Goal: Information Seeking & Learning: Learn about a topic

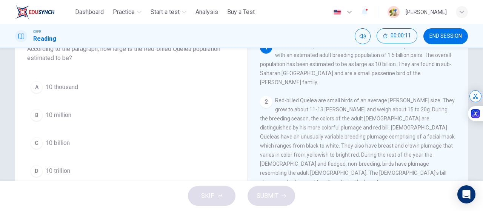
scroll to position [55, 0]
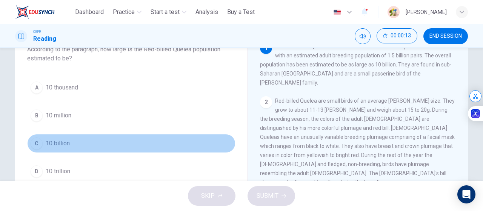
click at [112, 142] on button "C 10 billion" at bounding box center [131, 143] width 208 height 19
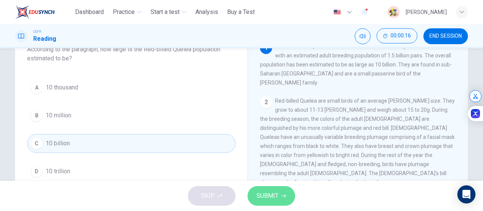
click at [279, 195] on button "SUBMIT" at bounding box center [272, 196] width 48 height 20
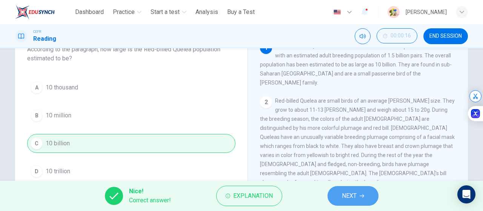
click at [347, 198] on span "NEXT" at bounding box center [349, 196] width 15 height 11
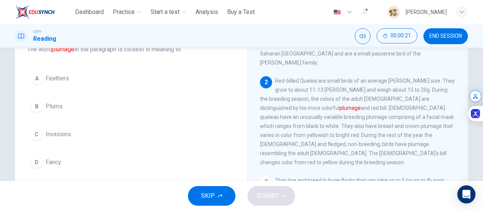
scroll to position [20, 0]
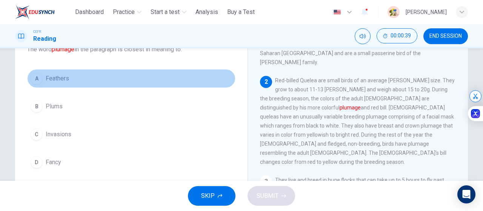
click at [168, 82] on button "A Feathers" at bounding box center [131, 78] width 208 height 19
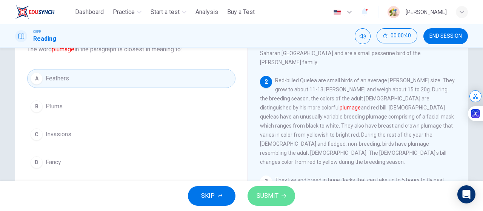
click at [261, 193] on span "SUBMIT" at bounding box center [268, 196] width 22 height 11
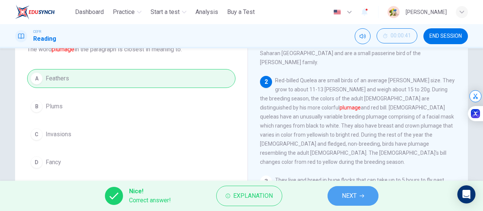
click at [339, 194] on button "NEXT" at bounding box center [353, 196] width 51 height 20
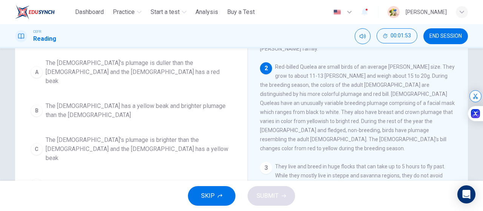
scroll to position [11, 0]
drag, startPoint x: 342, startPoint y: 132, endPoint x: 307, endPoint y: 120, distance: 37.2
click at [307, 120] on div "2 Red-billed Quelea are small birds of an average weaver-finch size. They grow …" at bounding box center [358, 107] width 196 height 91
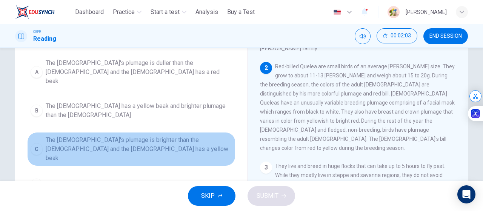
click at [194, 135] on span "The male's plumage is brighter than the female and the female has a yellow beak" at bounding box center [139, 148] width 186 height 27
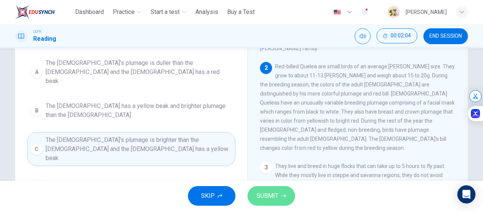
click at [275, 192] on span "SUBMIT" at bounding box center [268, 196] width 22 height 11
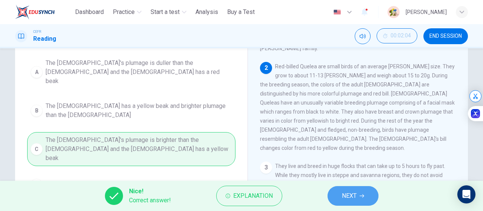
click at [349, 192] on span "NEXT" at bounding box center [349, 196] width 15 height 11
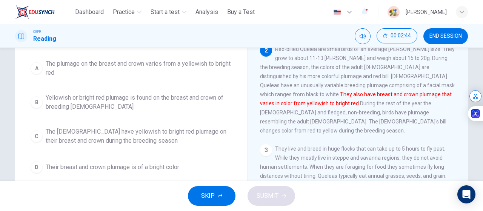
scroll to position [96, 0]
click at [174, 134] on span "The males have yellowish to bright red plumage on their breast and crown during…" at bounding box center [139, 135] width 186 height 18
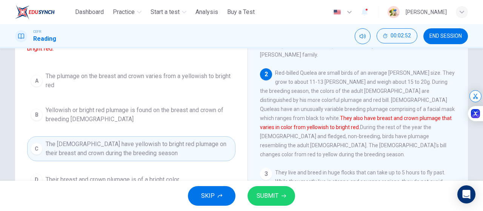
scroll to position [82, 0]
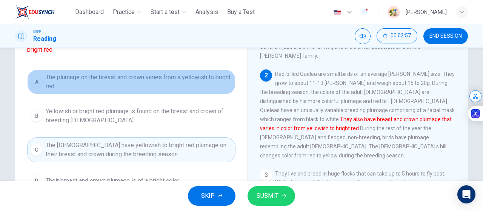
click at [212, 83] on span "The plumage on the breast and crown varies from a yellowish to bright red" at bounding box center [139, 82] width 186 height 18
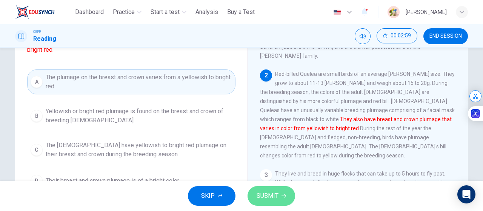
click at [272, 194] on span "SUBMIT" at bounding box center [268, 196] width 22 height 11
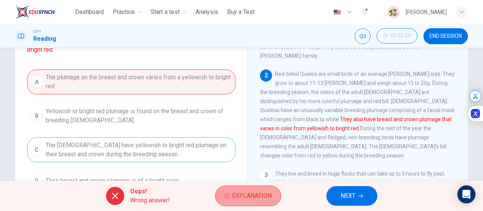
click at [256, 192] on span "Explanation" at bounding box center [252, 196] width 40 height 11
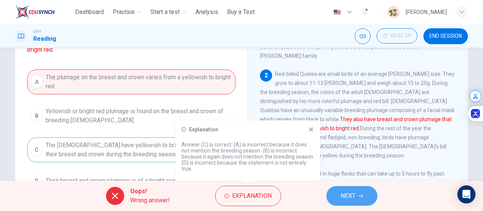
click at [349, 196] on span "NEXT" at bounding box center [348, 196] width 15 height 11
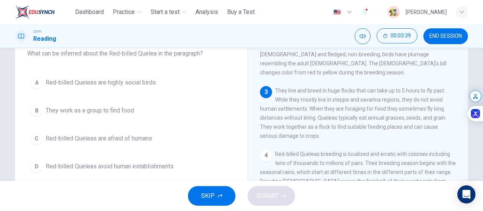
scroll to position [51, 0]
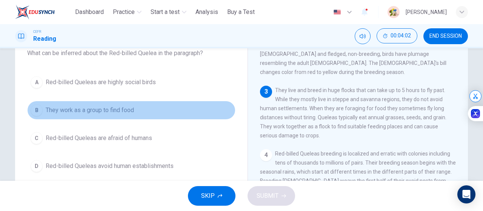
click at [112, 108] on span "They work as a group to find food" at bounding box center [90, 110] width 88 height 9
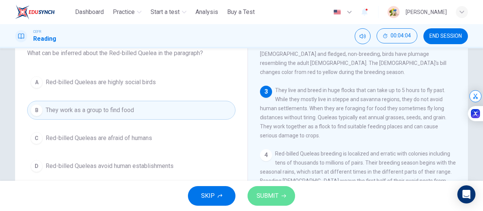
click at [283, 192] on button "SUBMIT" at bounding box center [272, 196] width 48 height 20
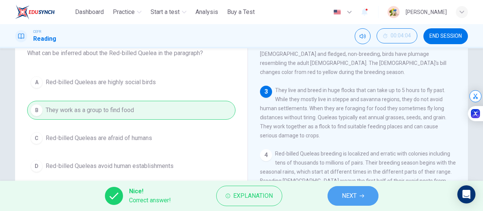
click at [365, 191] on button "NEXT" at bounding box center [353, 196] width 51 height 20
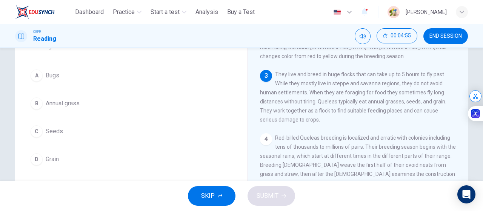
scroll to position [67, 0]
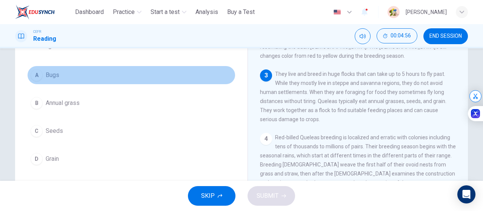
click at [130, 71] on button "A Bugs" at bounding box center [131, 75] width 208 height 19
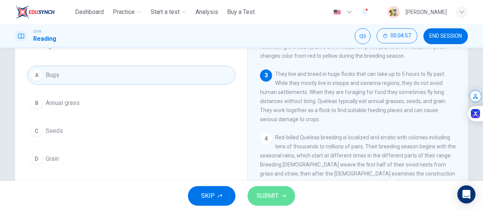
click at [273, 195] on span "SUBMIT" at bounding box center [268, 196] width 22 height 11
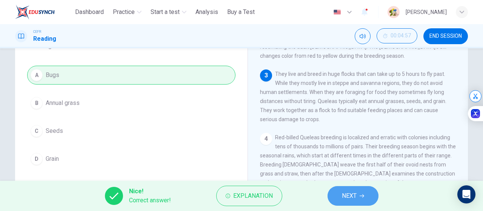
click at [351, 196] on span "NEXT" at bounding box center [349, 196] width 15 height 11
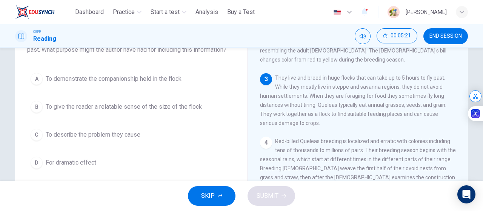
scroll to position [63, 0]
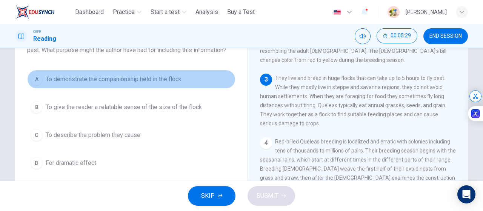
click at [186, 78] on button "A To demonstrate the companionship held in the flock" at bounding box center [131, 79] width 208 height 19
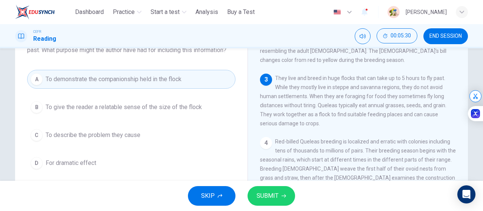
click at [269, 190] on button "SUBMIT" at bounding box center [272, 196] width 48 height 20
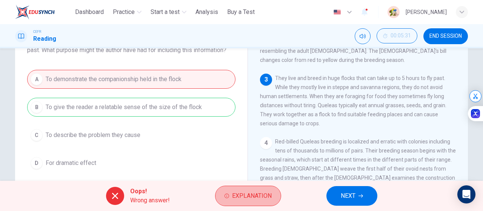
click at [269, 190] on button "Explanation" at bounding box center [248, 196] width 66 height 20
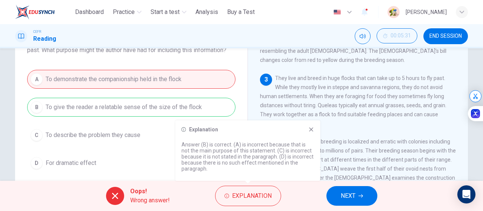
click at [361, 103] on span "They live and breed in huge flocks that can take up to 5 hours to fly past. Whi…" at bounding box center [353, 100] width 186 height 51
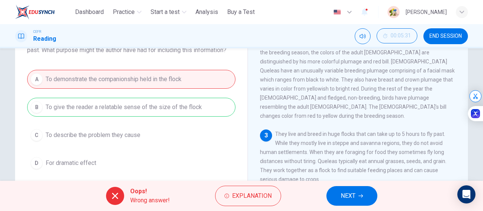
scroll to position [114, 0]
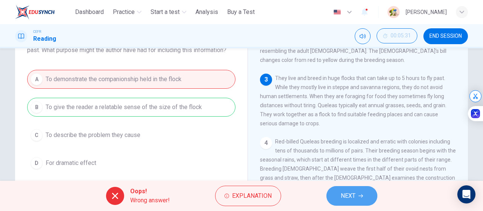
click at [352, 195] on span "NEXT" at bounding box center [348, 196] width 15 height 11
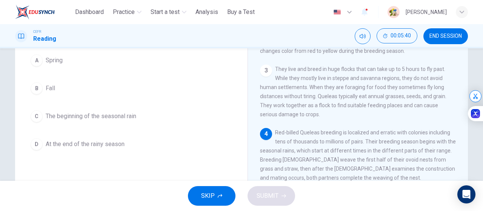
scroll to position [73, 0]
click at [146, 113] on button "C The beginning of the seasonal rain" at bounding box center [131, 116] width 208 height 19
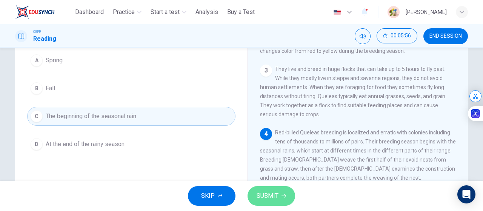
click at [289, 198] on button "SUBMIT" at bounding box center [272, 196] width 48 height 20
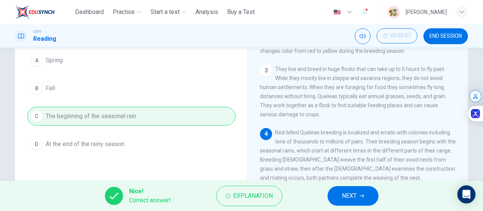
click at [349, 195] on span "NEXT" at bounding box center [349, 196] width 15 height 11
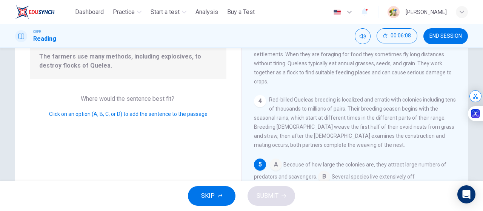
scroll to position [85, 0]
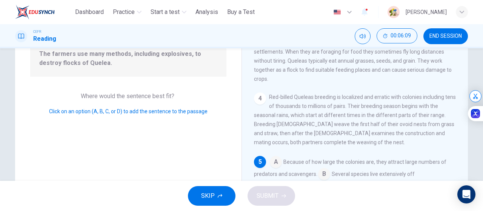
click at [276, 157] on input at bounding box center [276, 163] width 12 height 12
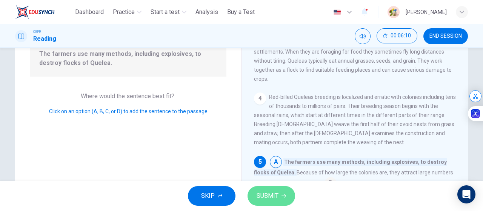
click at [278, 196] on button "SUBMIT" at bounding box center [272, 196] width 48 height 20
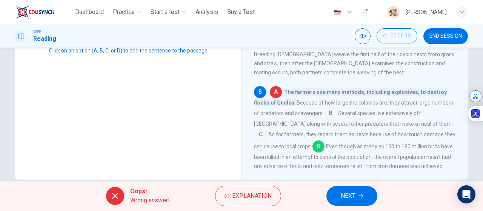
scroll to position [146, 0]
click at [355, 195] on span "NEXT" at bounding box center [348, 196] width 15 height 11
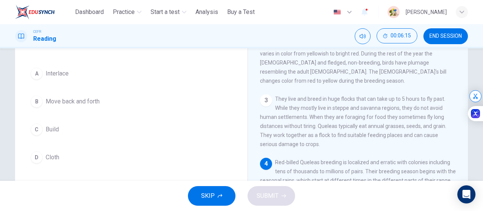
scroll to position [60, 0]
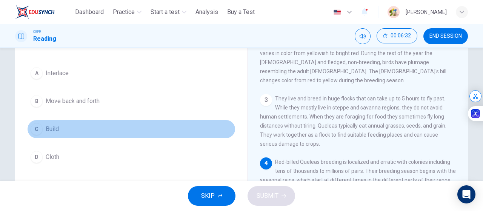
click at [99, 132] on button "C Build" at bounding box center [131, 129] width 208 height 19
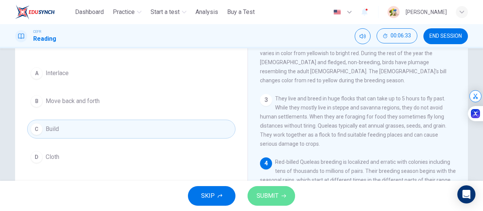
click at [260, 200] on span "SUBMIT" at bounding box center [268, 196] width 22 height 11
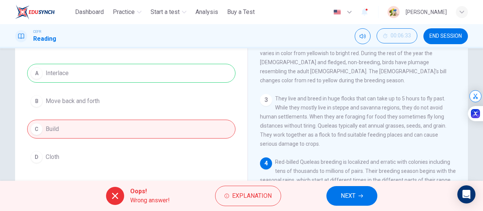
click at [346, 196] on span "NEXT" at bounding box center [348, 196] width 15 height 11
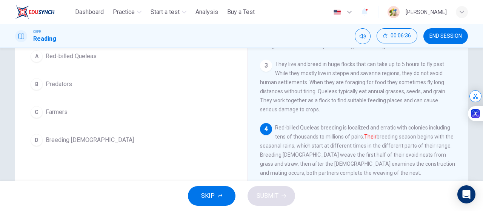
scroll to position [76, 0]
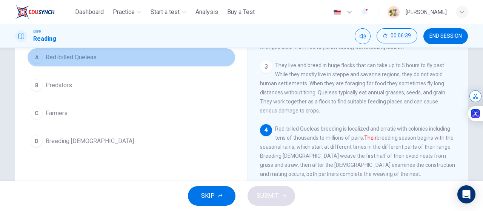
click at [124, 51] on button "A Red-billed Queleas" at bounding box center [131, 57] width 208 height 19
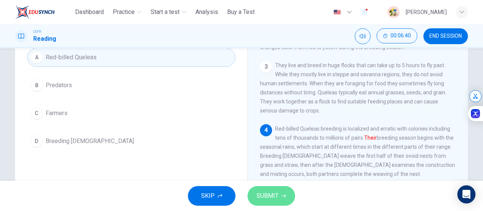
click at [282, 193] on button "SUBMIT" at bounding box center [272, 196] width 48 height 20
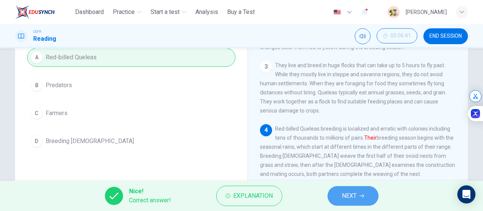
click at [363, 189] on button "NEXT" at bounding box center [353, 196] width 51 height 20
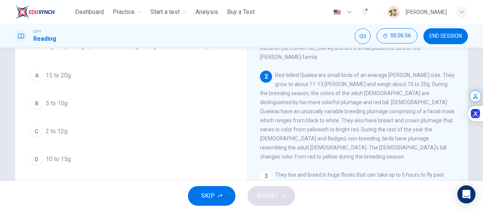
scroll to position [57, 0]
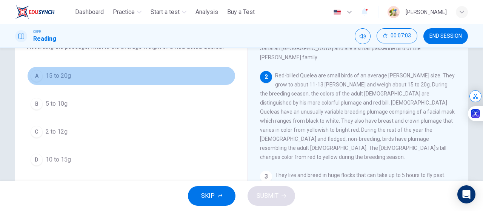
click at [183, 74] on button "A 15 to 20g" at bounding box center [131, 75] width 208 height 19
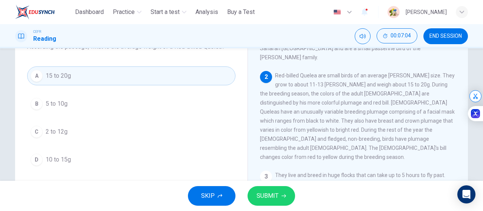
click at [264, 192] on span "SUBMIT" at bounding box center [268, 196] width 22 height 11
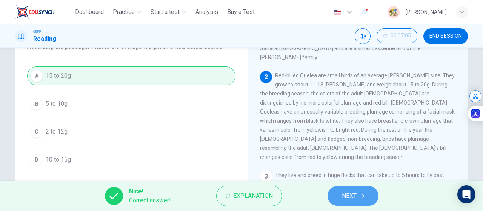
click at [353, 195] on span "NEXT" at bounding box center [349, 196] width 15 height 11
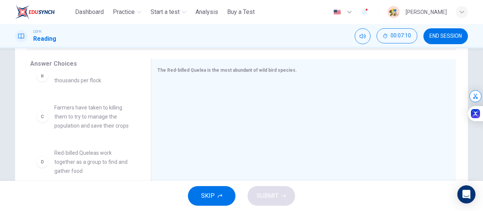
scroll to position [64, 0]
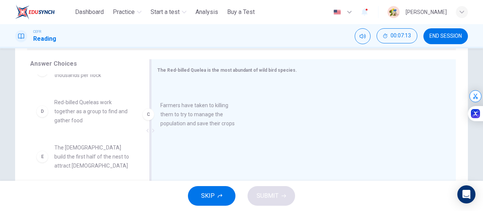
drag, startPoint x: 95, startPoint y: 109, endPoint x: 216, endPoint y: 113, distance: 120.8
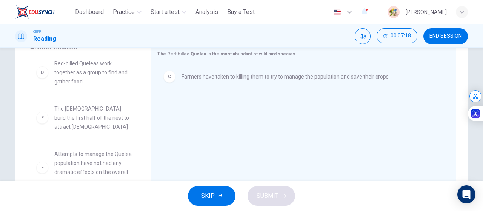
scroll to position [86, 0]
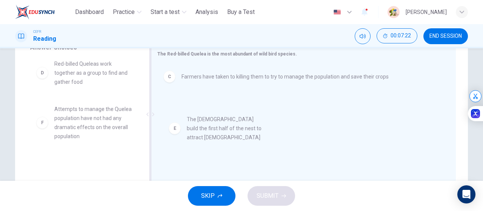
drag, startPoint x: 104, startPoint y: 118, endPoint x: 260, endPoint y: 129, distance: 155.9
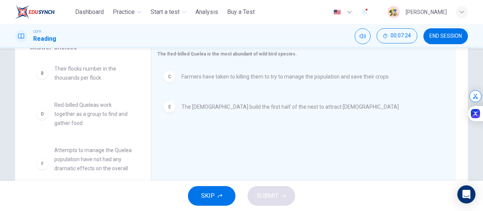
scroll to position [45, 0]
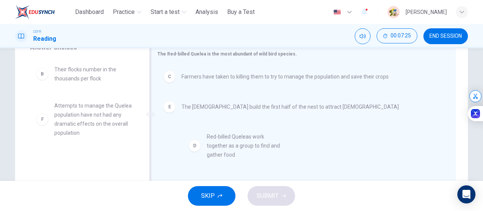
drag, startPoint x: 74, startPoint y: 121, endPoint x: 233, endPoint y: 153, distance: 162.0
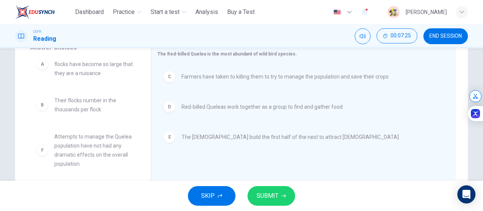
scroll to position [14, 0]
click at [275, 196] on span "SUBMIT" at bounding box center [268, 196] width 22 height 11
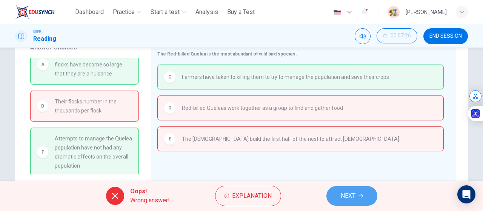
click at [346, 191] on span "NEXT" at bounding box center [348, 196] width 15 height 11
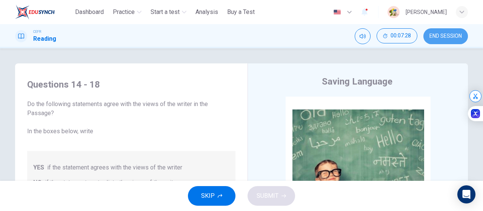
click at [448, 34] on span "END SESSION" at bounding box center [445, 36] width 32 height 6
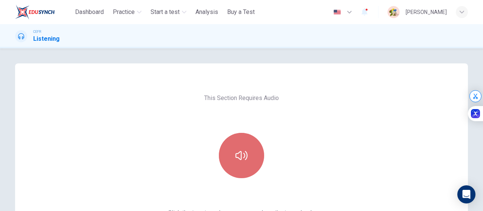
click at [251, 150] on button "button" at bounding box center [241, 155] width 45 height 45
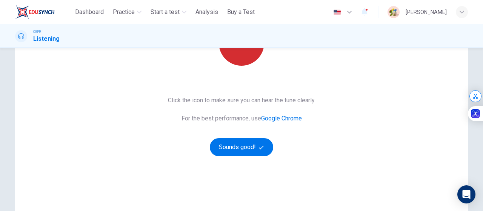
scroll to position [113, 0]
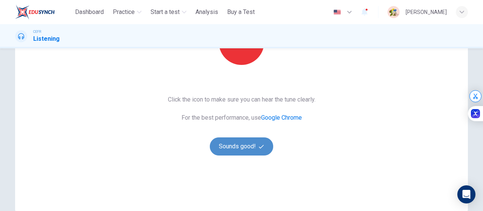
click at [247, 148] on button "Sounds good!" at bounding box center [241, 146] width 63 height 18
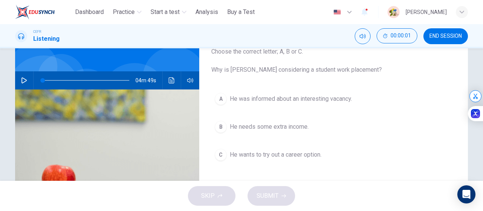
scroll to position [52, 0]
click at [22, 80] on icon "button" at bounding box center [24, 81] width 6 height 6
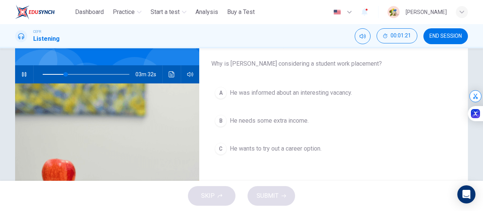
scroll to position [50, 0]
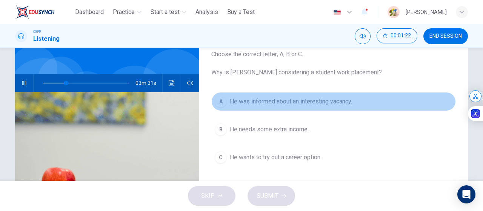
click at [263, 97] on span "He was informed about an interesting vacancy." at bounding box center [291, 101] width 122 height 9
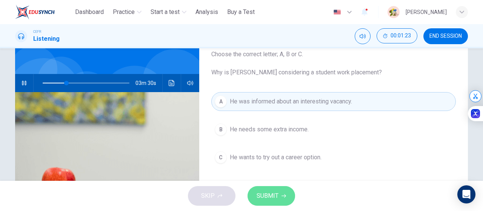
click at [272, 197] on span "SUBMIT" at bounding box center [268, 196] width 22 height 11
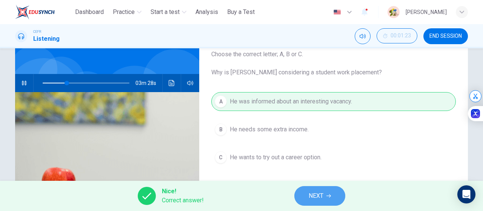
click at [329, 193] on button "NEXT" at bounding box center [319, 196] width 51 height 20
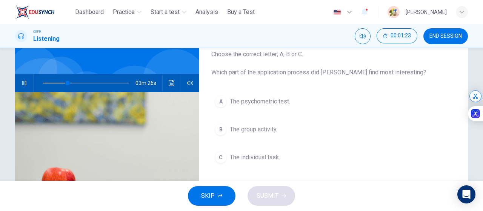
scroll to position [64, 0]
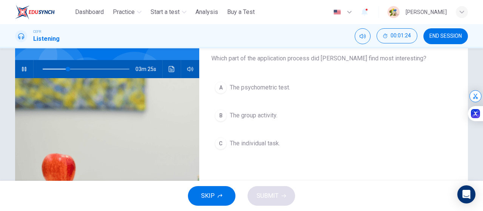
click at [287, 119] on button "B The group activity." at bounding box center [333, 115] width 245 height 19
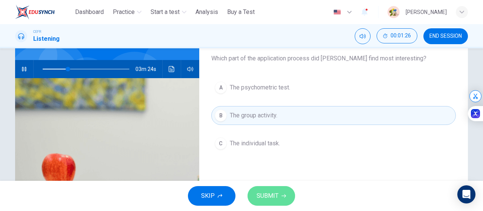
click at [277, 189] on button "SUBMIT" at bounding box center [272, 196] width 48 height 20
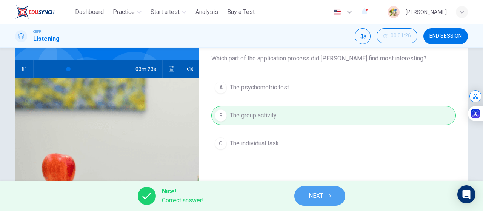
click at [322, 191] on span "NEXT" at bounding box center [316, 196] width 15 height 11
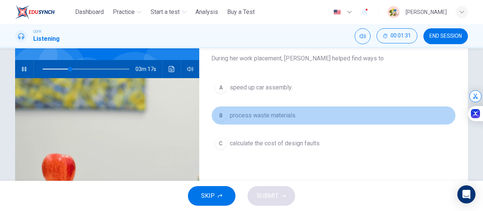
click at [289, 112] on span "process waste materials." at bounding box center [263, 115] width 67 height 9
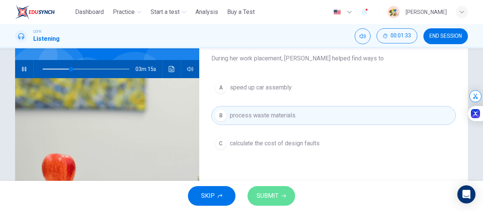
click at [275, 194] on span "SUBMIT" at bounding box center [268, 196] width 22 height 11
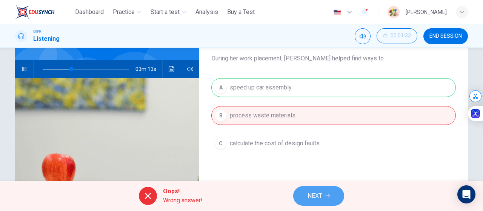
click at [316, 198] on span "NEXT" at bounding box center [315, 196] width 15 height 11
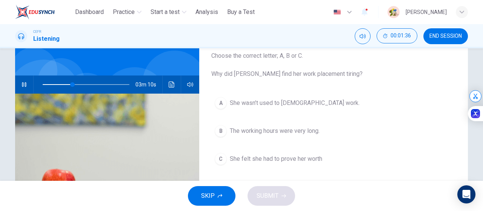
scroll to position [48, 0]
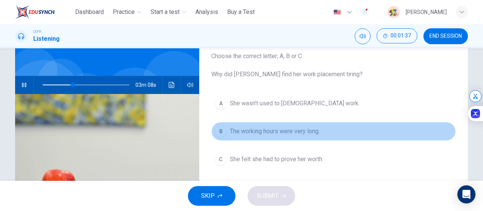
click at [286, 135] on span "The working hours were very long." at bounding box center [275, 131] width 90 height 9
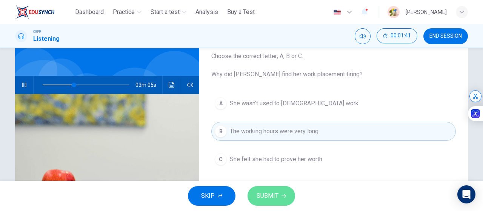
click at [283, 194] on icon "button" at bounding box center [283, 196] width 5 height 5
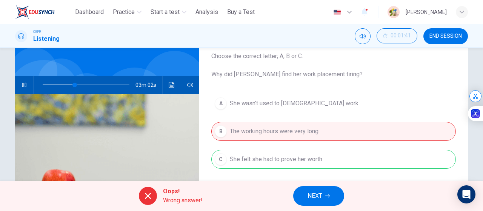
click at [309, 161] on div "A She wasn’t used to full-time work. B The working hours were very long. C She …" at bounding box center [333, 139] width 245 height 90
click at [323, 192] on button "NEXT" at bounding box center [318, 196] width 51 height 20
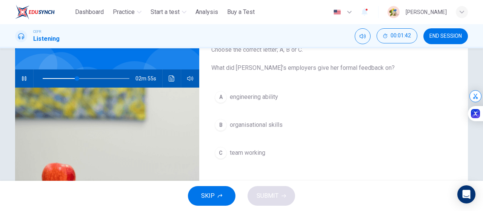
scroll to position [55, 0]
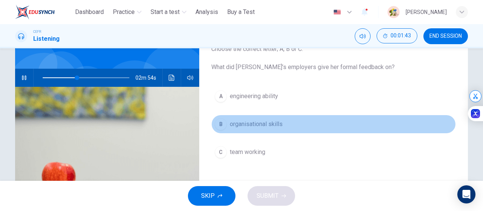
click at [285, 126] on button "B organisational skills" at bounding box center [333, 124] width 245 height 19
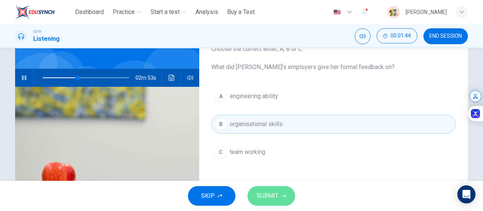
click at [273, 193] on span "SUBMIT" at bounding box center [268, 196] width 22 height 11
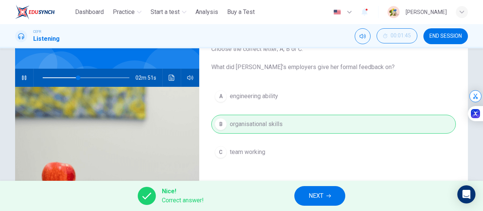
click at [321, 196] on span "NEXT" at bounding box center [316, 196] width 15 height 11
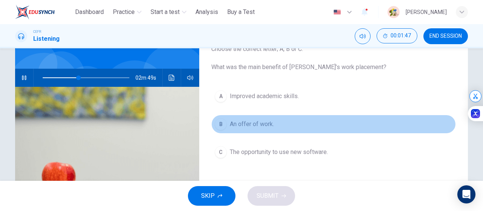
click at [308, 122] on button "B An offer of work." at bounding box center [333, 124] width 245 height 19
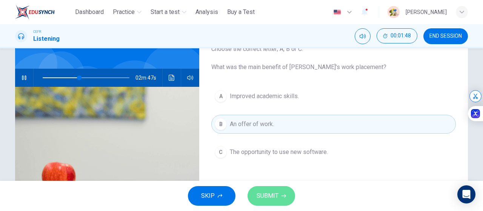
click at [273, 195] on span "SUBMIT" at bounding box center [268, 196] width 22 height 11
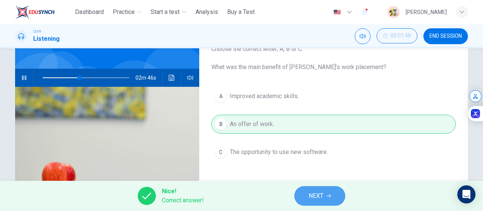
click at [328, 202] on button "NEXT" at bounding box center [319, 196] width 51 height 20
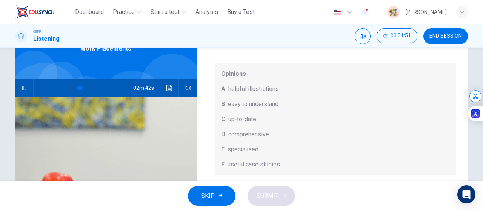
scroll to position [42, 0]
click at [23, 87] on icon "button" at bounding box center [24, 88] width 6 height 6
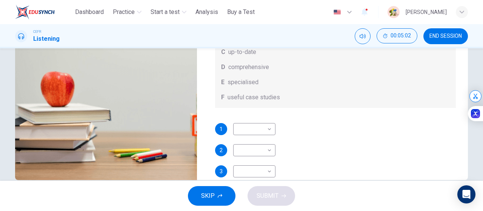
scroll to position [146, 0]
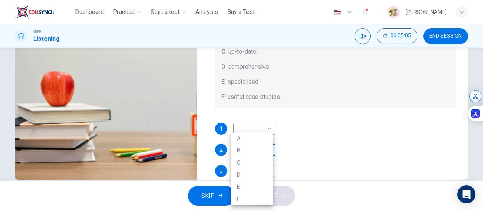
click at [265, 158] on body "This site uses cookies, as explained in our Privacy Policy . If you agree to th…" at bounding box center [241, 105] width 483 height 211
click at [298, 90] on div at bounding box center [241, 105] width 483 height 211
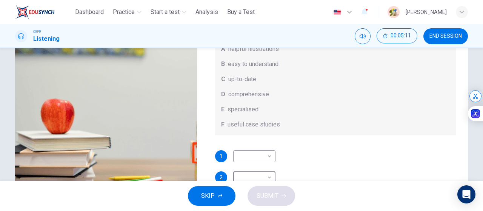
scroll to position [160, 0]
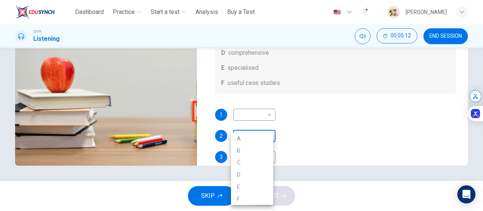
click at [257, 144] on body "This site uses cookies, as explained in our Privacy Policy . If you agree to th…" at bounding box center [241, 105] width 483 height 211
click at [254, 146] on li "B" at bounding box center [252, 151] width 42 height 12
type input "**"
type input "*"
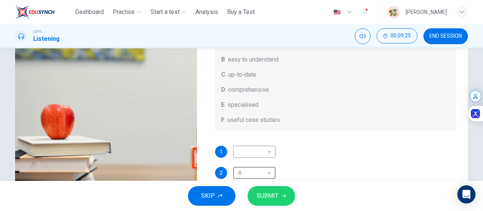
scroll to position [5, 0]
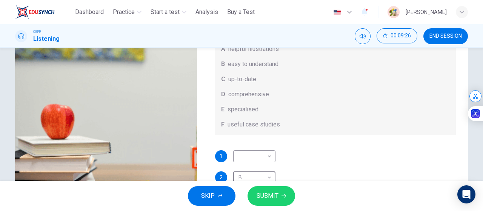
type input "*"
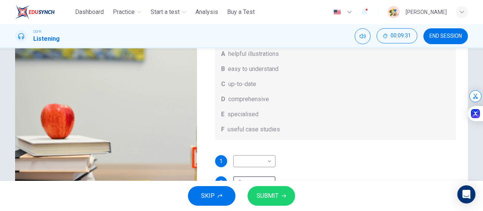
scroll to position [118, 0]
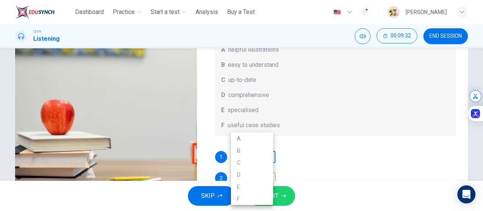
click at [249, 171] on body "This site uses cookies, as explained in our Privacy Policy . If you agree to th…" at bounding box center [241, 105] width 483 height 211
click at [240, 172] on li "D" at bounding box center [252, 175] width 42 height 12
type input "*"
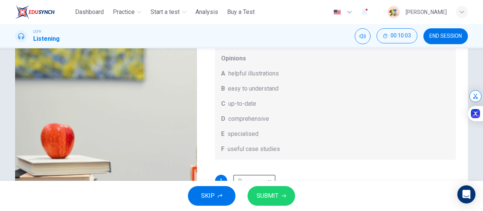
scroll to position [160, 0]
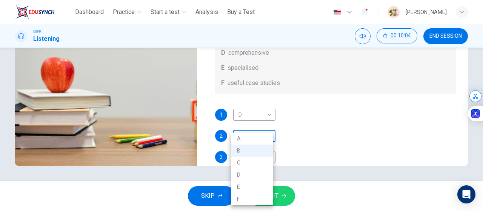
click at [247, 148] on body "This site uses cookies, as explained in our Privacy Policy . If you agree to th…" at bounding box center [241, 105] width 483 height 211
click at [248, 140] on li "A" at bounding box center [252, 138] width 42 height 12
type input "*"
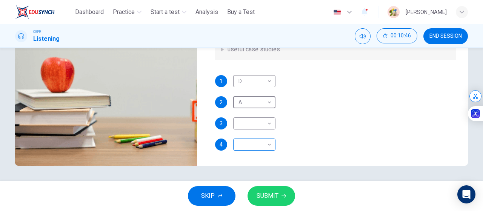
click at [256, 150] on body "This site uses cookies, as explained in our Privacy Policy . If you agree to th…" at bounding box center [241, 105] width 483 height 211
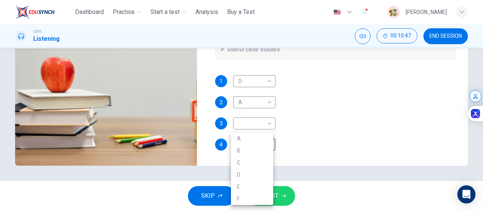
click at [301, 121] on div at bounding box center [241, 105] width 483 height 211
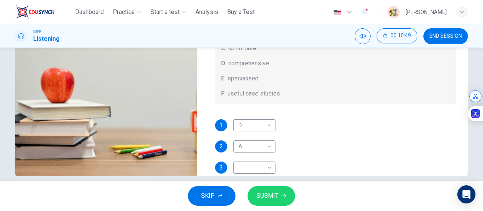
scroll to position [42, 0]
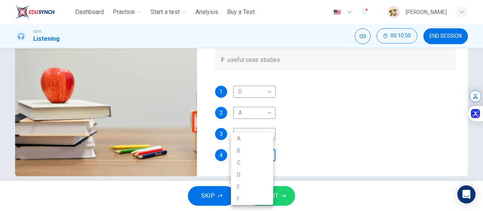
click at [257, 154] on body "This site uses cookies, as explained in our Privacy Policy . If you agree to th…" at bounding box center [241, 105] width 483 height 211
click at [238, 167] on li "C" at bounding box center [252, 163] width 42 height 12
type input "*"
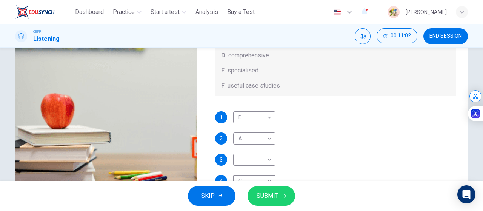
scroll to position [124, 0]
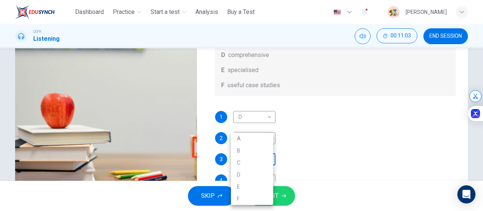
click at [257, 158] on body "This site uses cookies, as explained in our Privacy Policy . If you agree to th…" at bounding box center [241, 105] width 483 height 211
click at [243, 183] on li "E" at bounding box center [252, 187] width 42 height 12
type input "*"
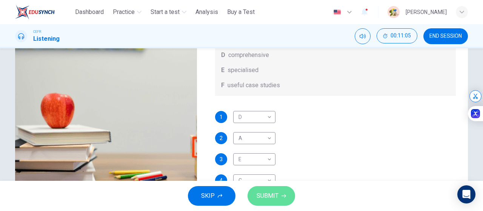
click at [277, 197] on span "SUBMIT" at bounding box center [268, 196] width 22 height 11
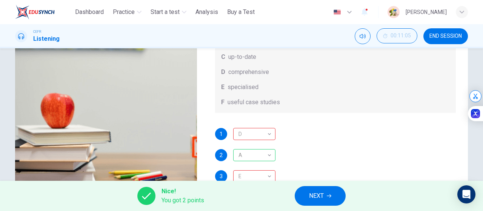
scroll to position [16, 0]
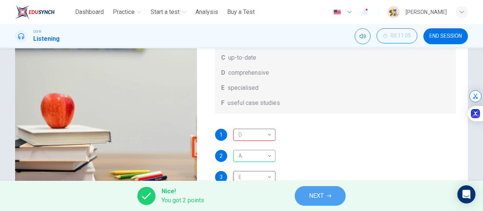
click at [325, 197] on button "NEXT" at bounding box center [320, 196] width 51 height 20
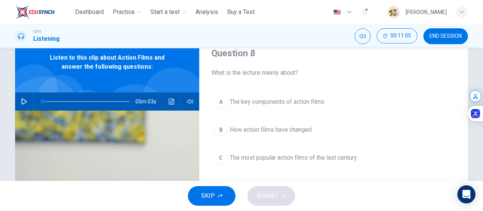
scroll to position [35, 0]
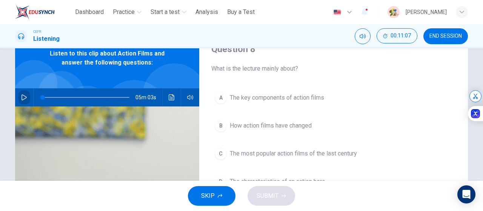
click at [22, 98] on icon "button" at bounding box center [24, 97] width 5 height 6
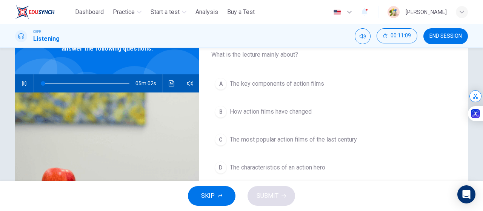
scroll to position [49, 0]
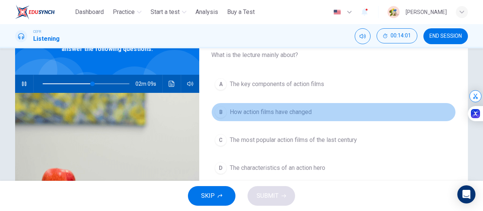
click at [303, 114] on span "How action films have changed" at bounding box center [271, 112] width 82 height 9
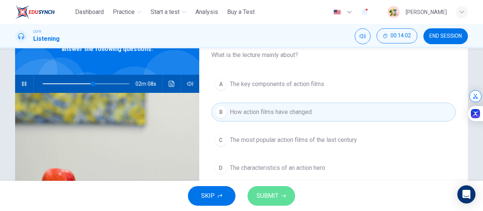
click at [284, 194] on icon "button" at bounding box center [283, 196] width 5 height 5
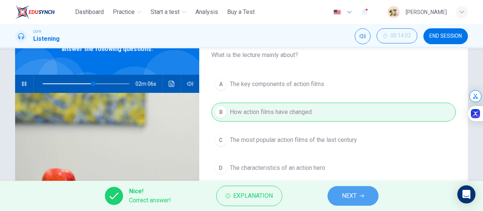
click at [337, 190] on button "NEXT" at bounding box center [353, 196] width 51 height 20
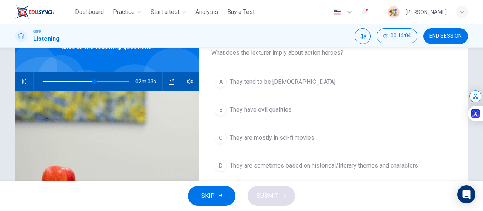
scroll to position [51, 0]
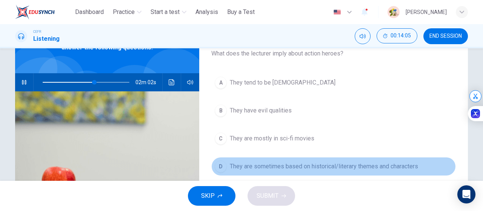
click at [299, 166] on span "They are sometimes based on historical/literary themes and characters" at bounding box center [324, 166] width 188 height 9
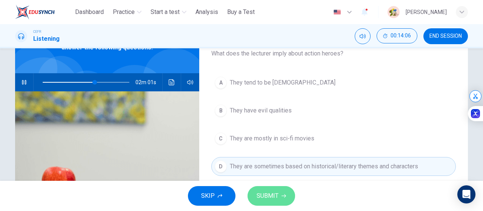
click at [284, 194] on icon "button" at bounding box center [283, 196] width 5 height 5
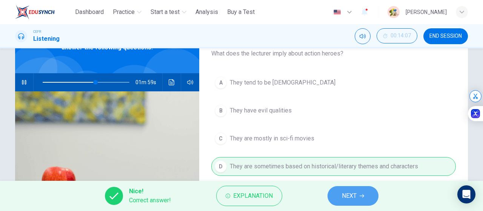
click at [349, 200] on span "NEXT" at bounding box center [349, 196] width 15 height 11
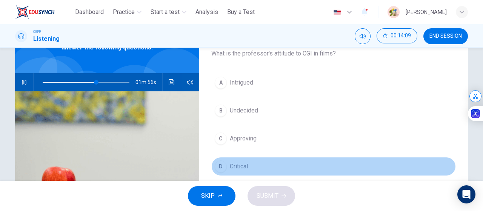
click at [250, 167] on button "D Critical" at bounding box center [333, 166] width 245 height 19
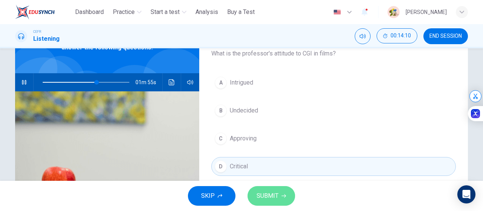
click at [272, 191] on span "SUBMIT" at bounding box center [268, 196] width 22 height 11
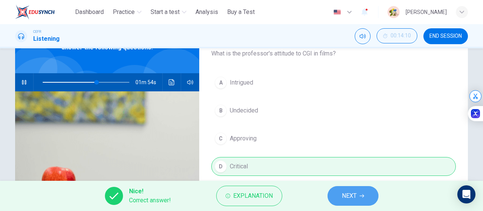
click at [352, 194] on span "NEXT" at bounding box center [349, 196] width 15 height 11
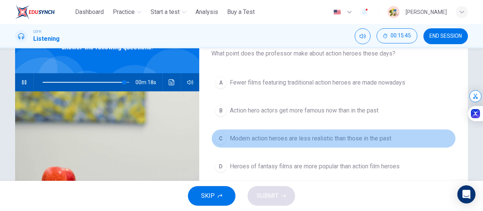
click at [330, 144] on button "C Modern action heroes are less realistic than those in the past" at bounding box center [333, 138] width 245 height 19
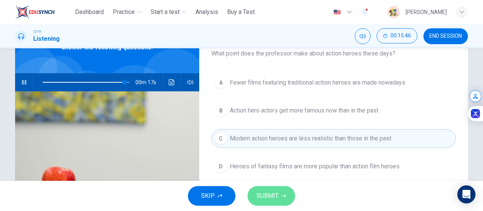
click at [278, 195] on button "SUBMIT" at bounding box center [272, 196] width 48 height 20
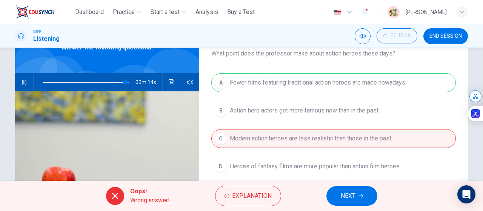
click at [299, 80] on div "A Fewer films featuring traditional action heroes are made nowadays B Action he…" at bounding box center [333, 132] width 245 height 118
click at [257, 193] on span "Explanation" at bounding box center [252, 196] width 40 height 11
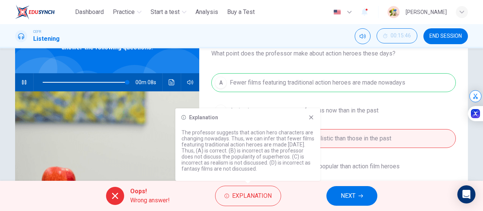
type input "**"
click at [345, 194] on span "NEXT" at bounding box center [348, 196] width 15 height 11
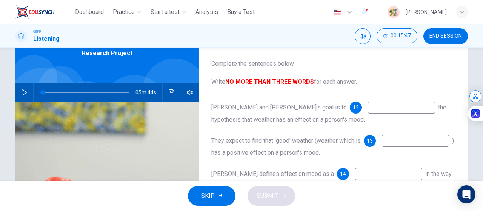
scroll to position [44, 0]
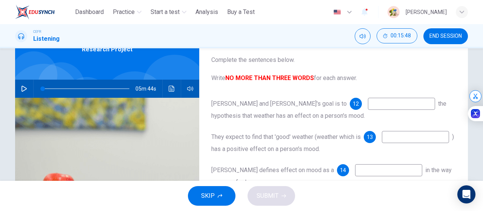
click at [437, 37] on span "END SESSION" at bounding box center [445, 36] width 32 height 6
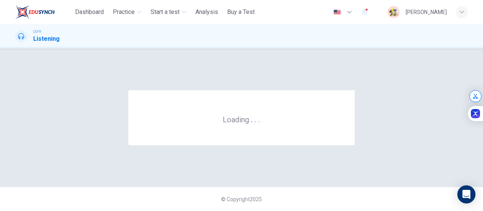
scroll to position [0, 0]
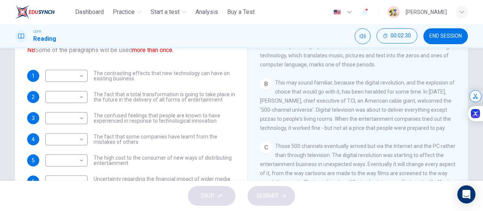
scroll to position [23, 0]
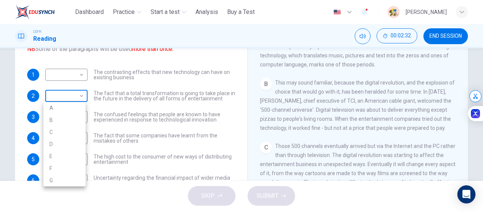
click at [81, 96] on body "This site uses cookies, as explained in our Privacy Policy . If you agree to th…" at bounding box center [241, 105] width 483 height 211
click at [79, 119] on li "B" at bounding box center [64, 120] width 42 height 12
type input "*"
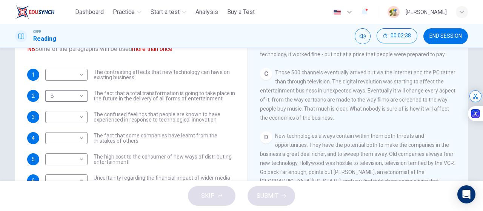
scroll to position [229, 0]
click at [449, 106] on rect at bounding box center [449, 106] width 7 height 7
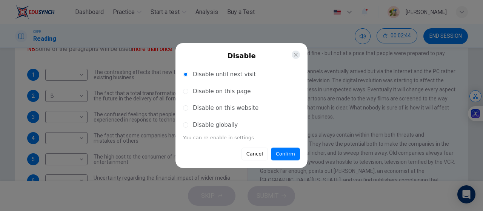
click at [223, 128] on p "Disable globally" at bounding box center [215, 125] width 45 height 9
click at [291, 155] on button "Confirm" at bounding box center [285, 154] width 29 height 13
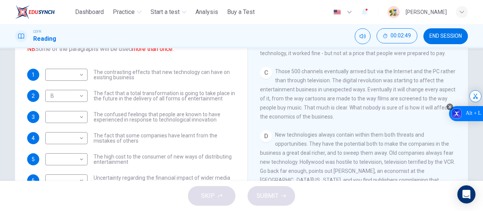
click at [450, 107] on rect at bounding box center [449, 106] width 7 height 7
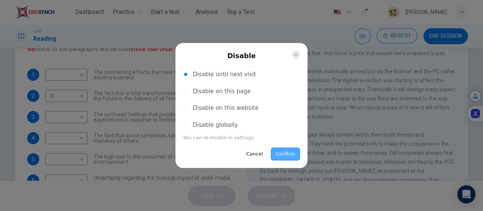
click at [291, 151] on button "Confirm" at bounding box center [285, 154] width 29 height 13
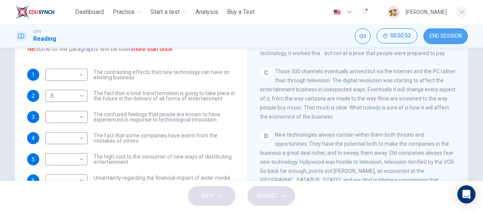
click at [451, 32] on button "END SESSION" at bounding box center [445, 36] width 45 height 16
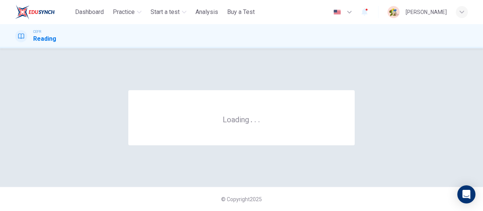
scroll to position [0, 0]
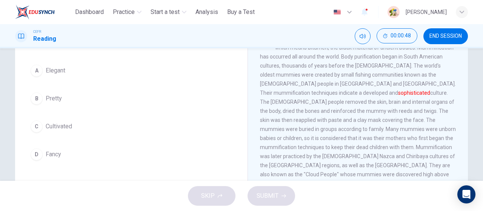
scroll to position [60, 0]
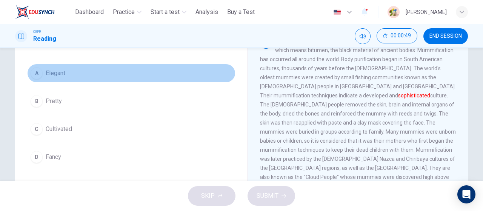
click at [115, 69] on button "A Elegant" at bounding box center [131, 73] width 208 height 19
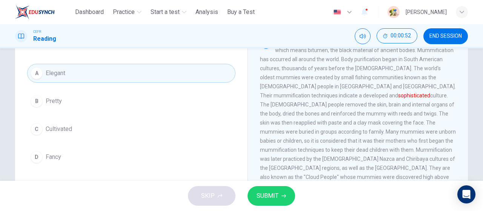
click at [164, 160] on button "D Fancy" at bounding box center [131, 157] width 208 height 19
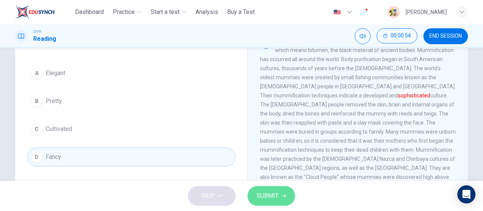
click at [274, 194] on span "SUBMIT" at bounding box center [268, 196] width 22 height 11
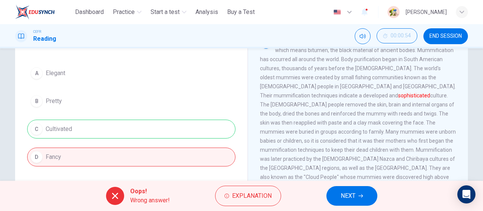
click at [193, 128] on div "A Elegant B Pretty C Cultivated D Fancy" at bounding box center [131, 115] width 208 height 103
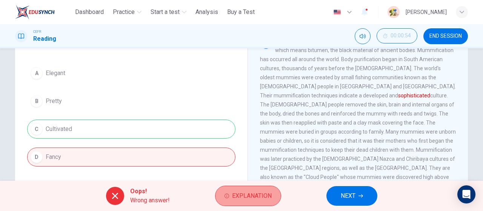
click at [238, 193] on span "Explanation" at bounding box center [252, 196] width 40 height 11
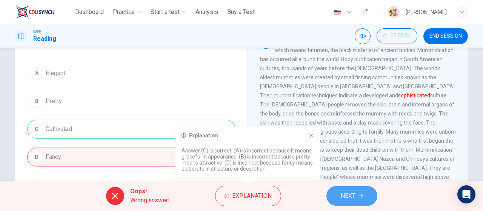
click at [361, 195] on icon "button" at bounding box center [360, 196] width 5 height 5
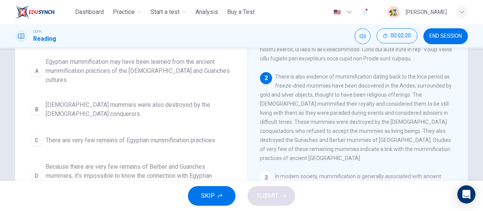
scroll to position [78, 0]
click at [216, 101] on span "Egyptian mummies were also destroyed by the Spanish conquerors" at bounding box center [139, 110] width 186 height 18
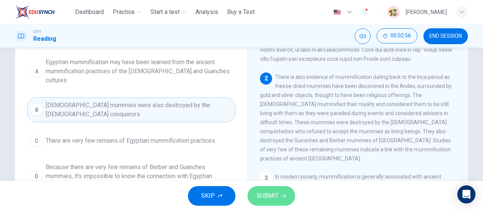
click at [265, 194] on span "SUBMIT" at bounding box center [268, 196] width 22 height 11
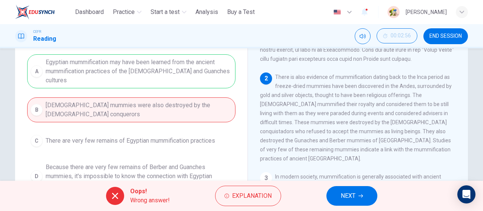
click at [341, 191] on span "NEXT" at bounding box center [348, 196] width 15 height 11
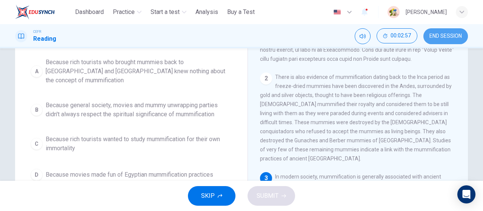
click at [439, 38] on span "END SESSION" at bounding box center [445, 36] width 32 height 6
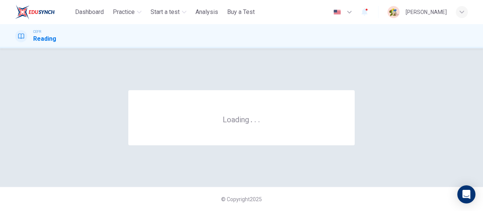
scroll to position [0, 0]
